Goal: Check status

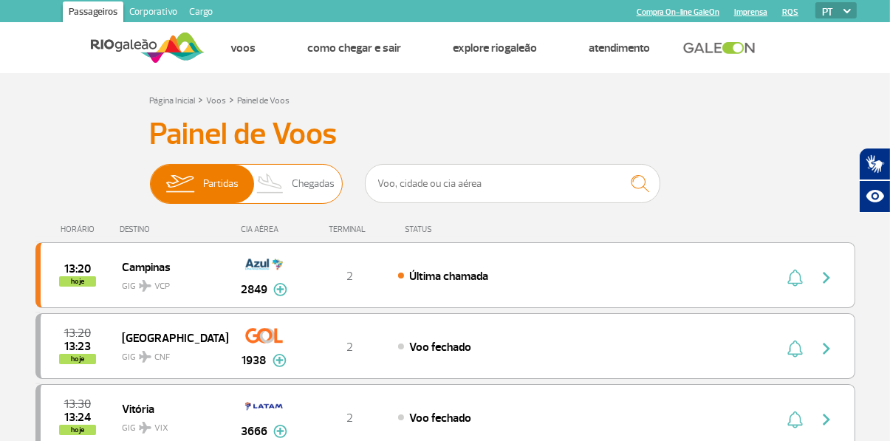
click at [299, 188] on span "Chegadas" at bounding box center [313, 184] width 43 height 38
click at [150, 177] on input "Partidas Chegadas" at bounding box center [150, 177] width 0 height 0
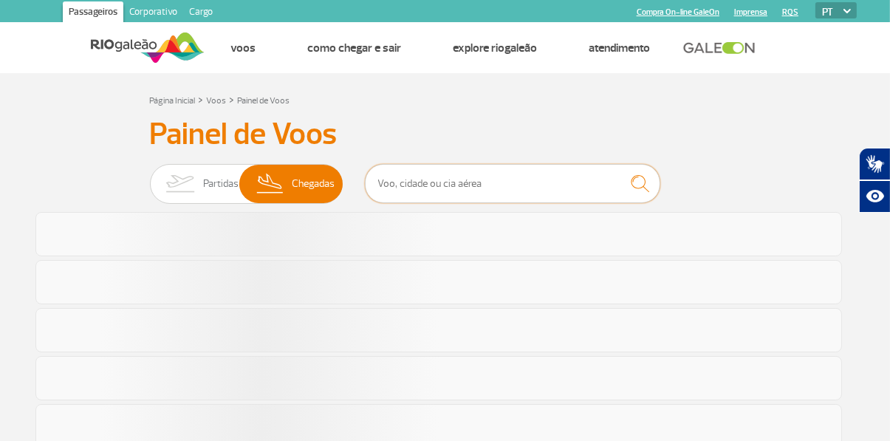
click at [489, 183] on input "text" at bounding box center [513, 183] width 296 height 39
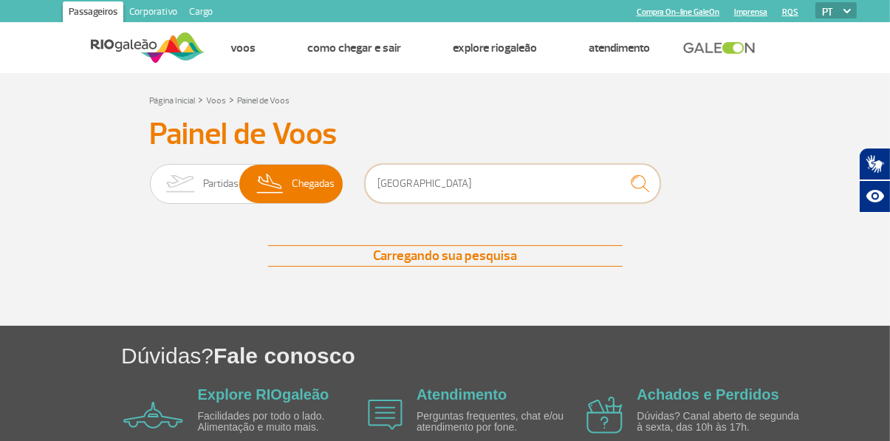
type input "[GEOGRAPHIC_DATA]"
click at [647, 177] on img "submit" at bounding box center [640, 183] width 32 height 30
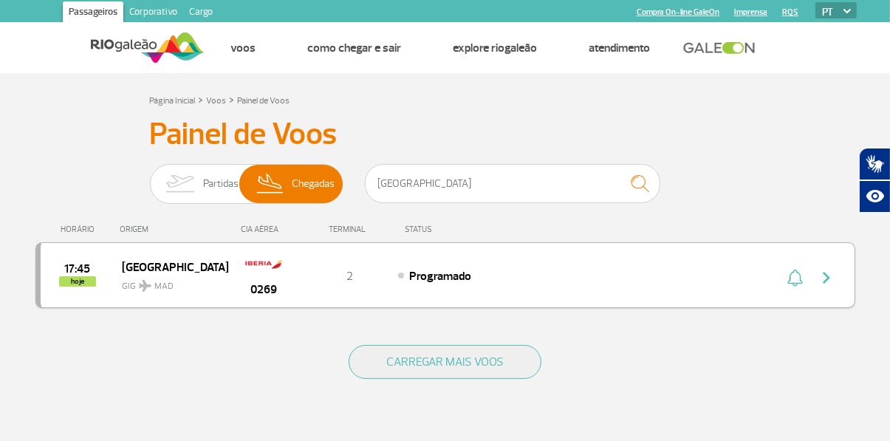
click at [655, 270] on div "Programado" at bounding box center [561, 276] width 326 height 16
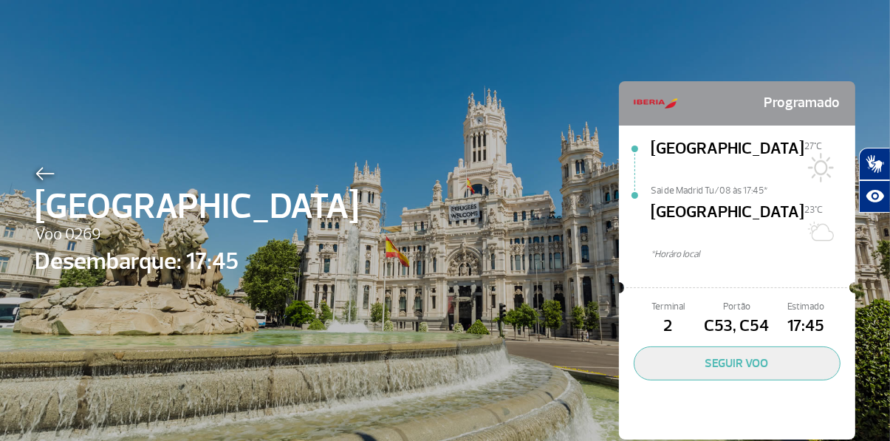
click at [825, 111] on span "Programado" at bounding box center [803, 104] width 76 height 30
click at [30, 195] on div "Madrid Voo 0269 Desembarque: 17:45 Programado Madrid 27°C Sai de Madrid Tu/08 à…" at bounding box center [445, 238] width 842 height 477
click at [42, 177] on img at bounding box center [44, 173] width 19 height 13
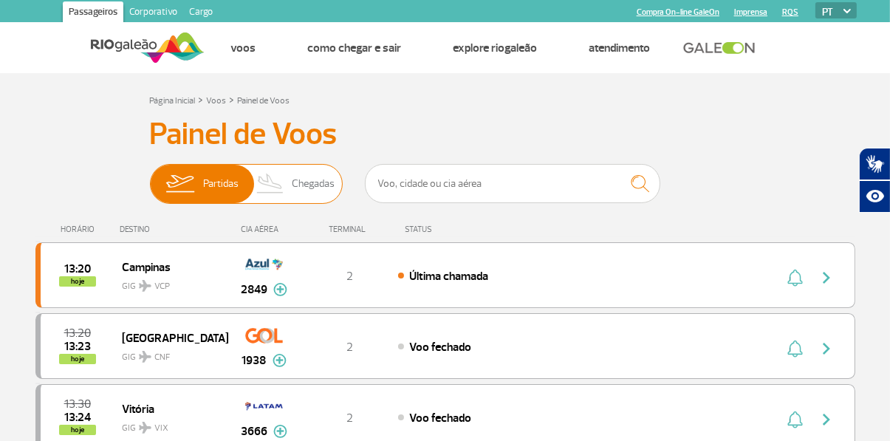
click at [305, 194] on span "Chegadas" at bounding box center [313, 184] width 43 height 38
click at [150, 177] on input "Partidas Chegadas" at bounding box center [150, 177] width 0 height 0
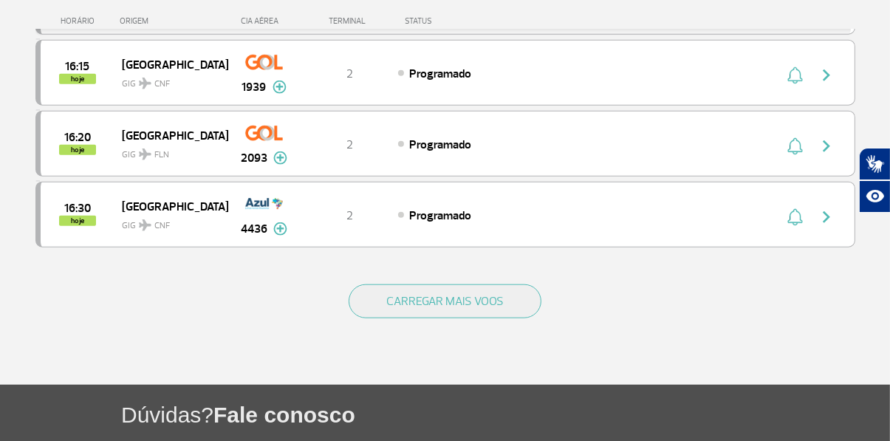
scroll to position [1442, 0]
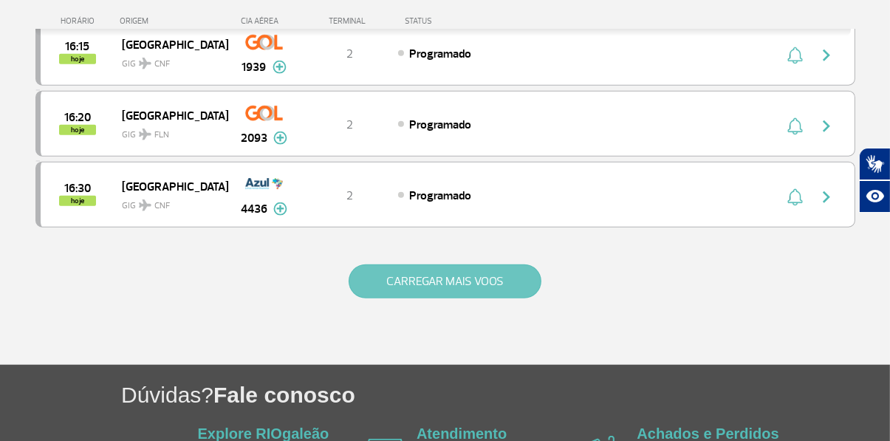
click at [488, 274] on button "CARREGAR MAIS VOOS" at bounding box center [445, 282] width 193 height 34
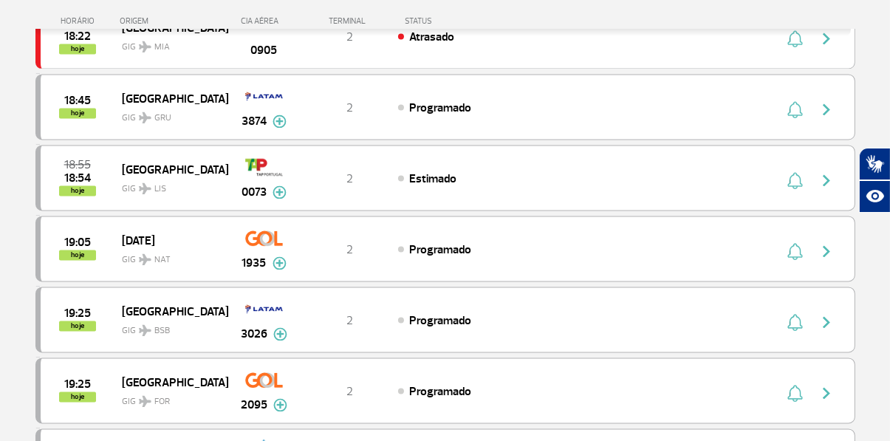
scroll to position [2509, 0]
